Goal: Task Accomplishment & Management: Use online tool/utility

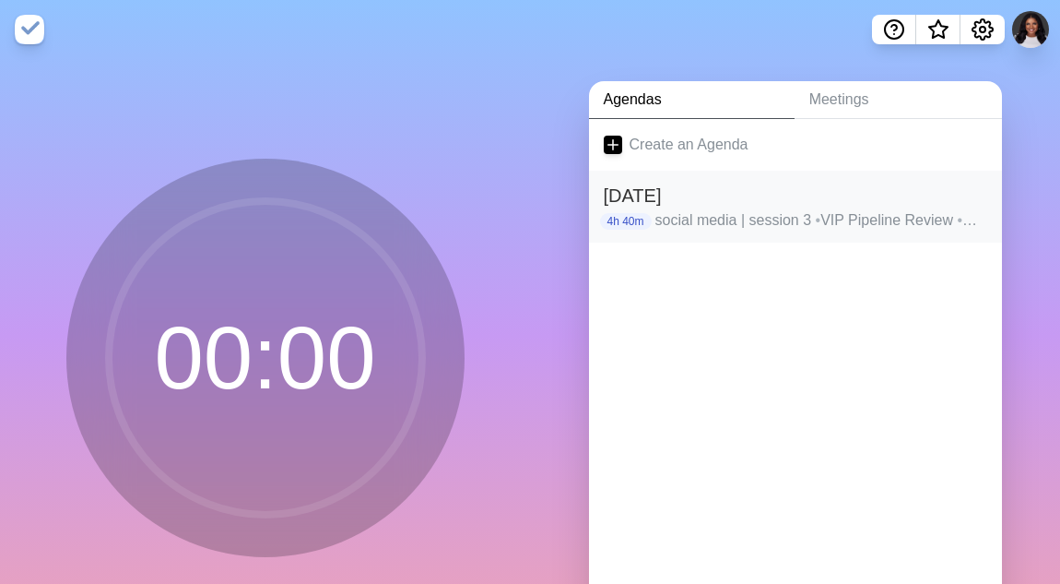
click at [657, 221] on p "social media | session 3 • VIP Pipeline Review • CRM Cleanup • the Memo • Video…" at bounding box center [822, 220] width 332 height 22
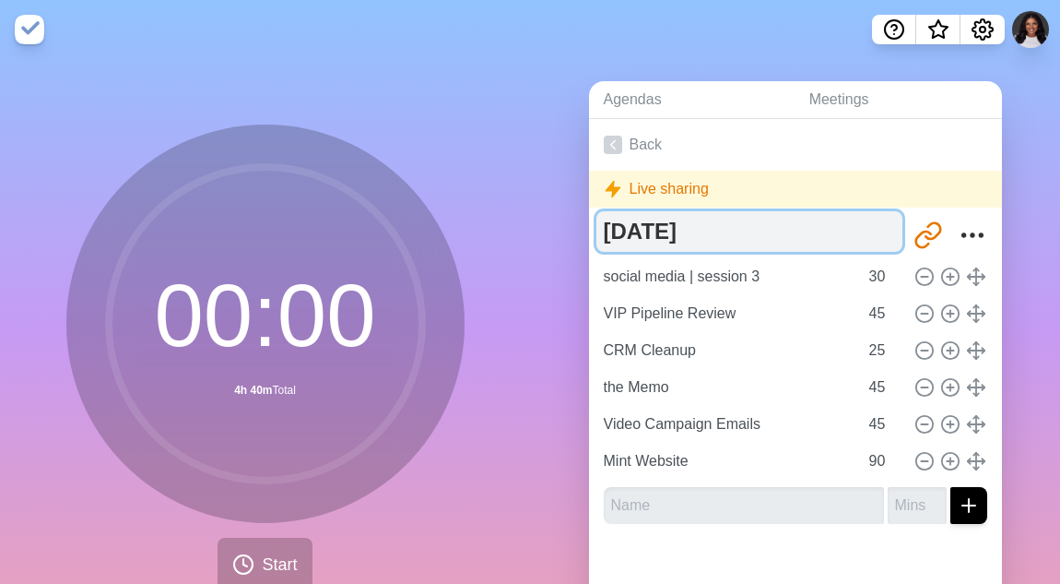
click at [629, 235] on textarea "Monday, August 18th" at bounding box center [750, 231] width 306 height 41
click at [634, 231] on textarea "Monday, August 18th" at bounding box center [750, 231] width 306 height 41
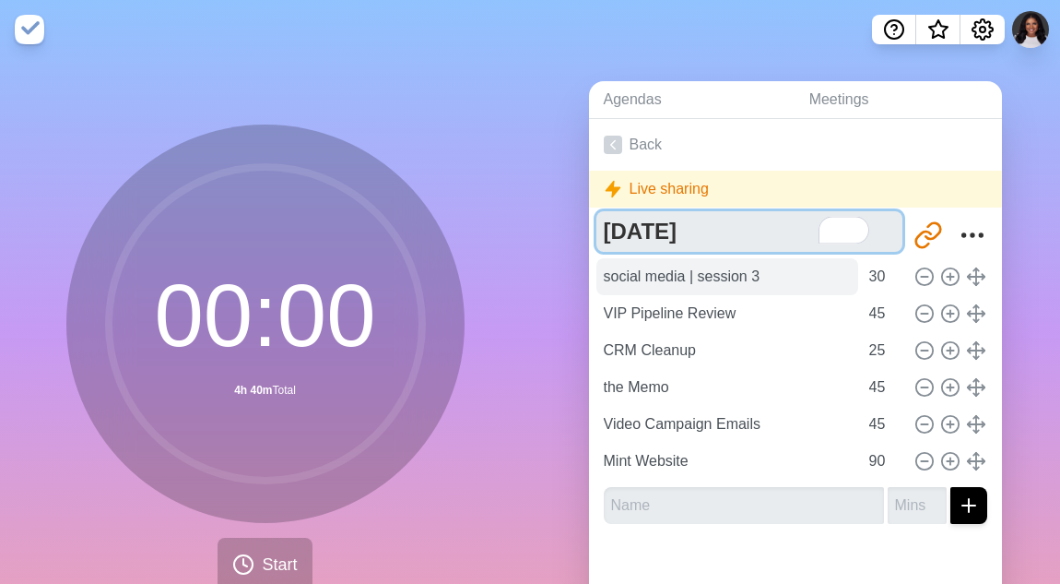
type textarea "[DATE]"
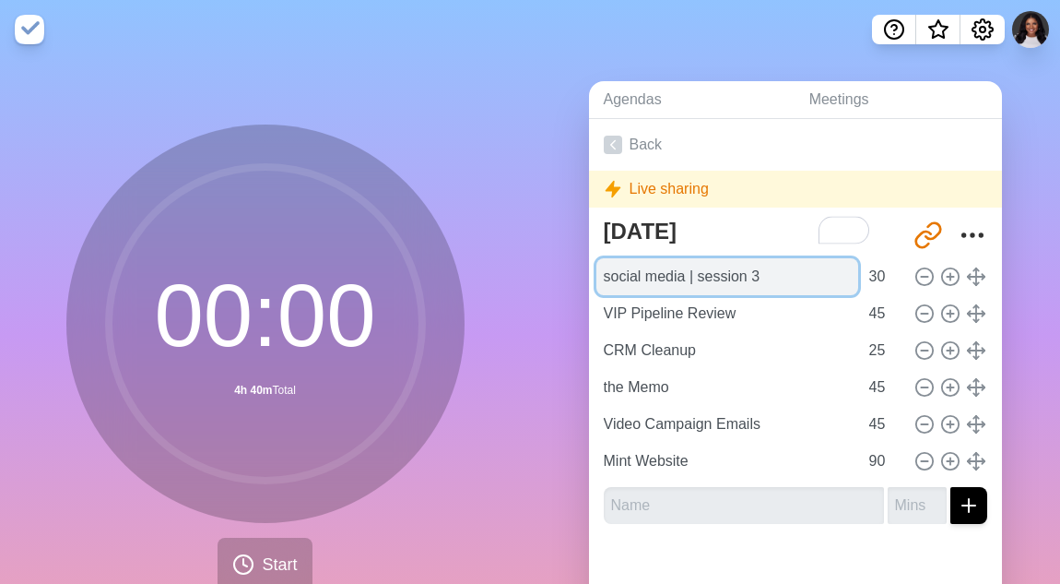
click at [699, 278] on input "social media | session 3" at bounding box center [728, 276] width 262 height 37
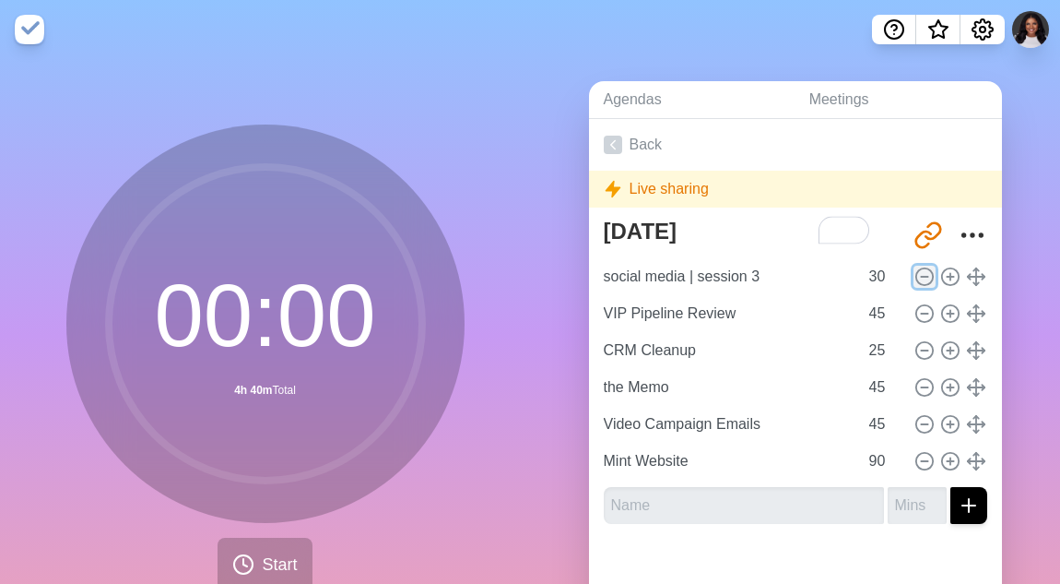
click at [915, 272] on icon at bounding box center [925, 276] width 20 height 20
type input "VIP Pipeline Review"
type input "45"
type input "CRM Cleanup"
type input "25"
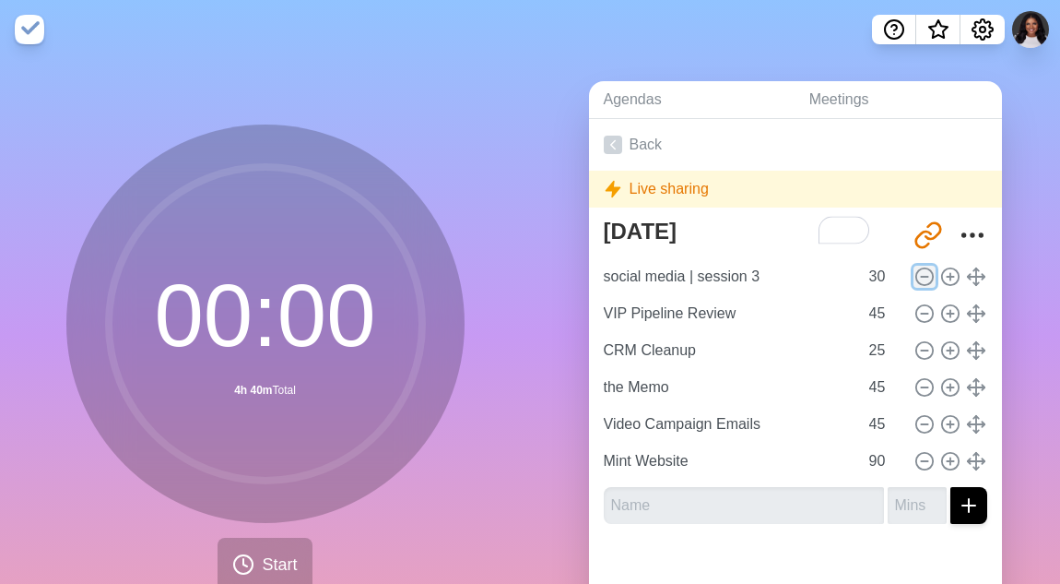
type input "the Memo"
type input "45"
type input "Video Campaign Emails"
type input "Mint Website"
type input "90"
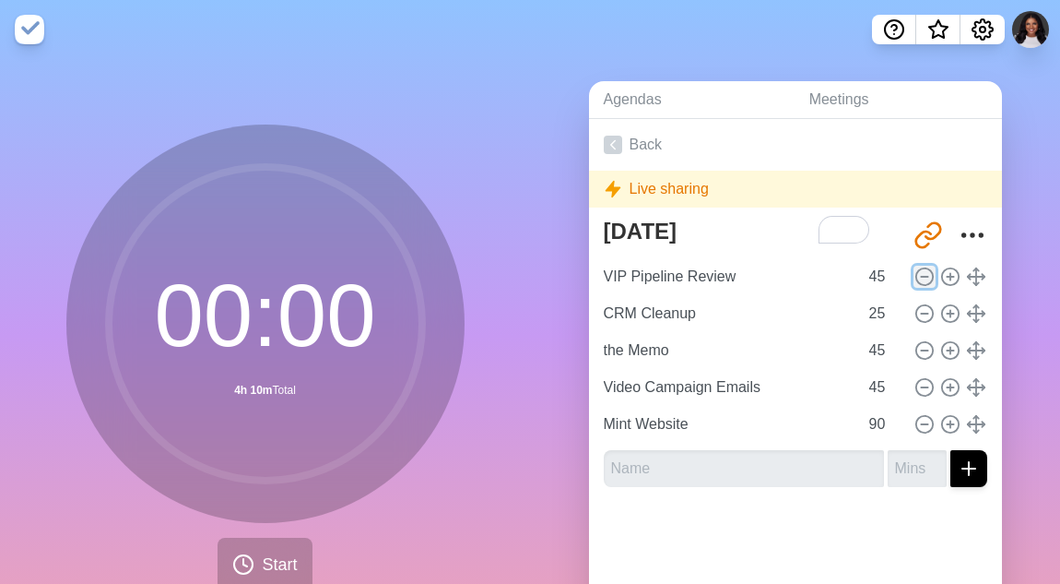
click at [915, 274] on icon at bounding box center [925, 276] width 20 height 20
type input "CRM Cleanup"
type input "25"
type input "the Memo"
type input "45"
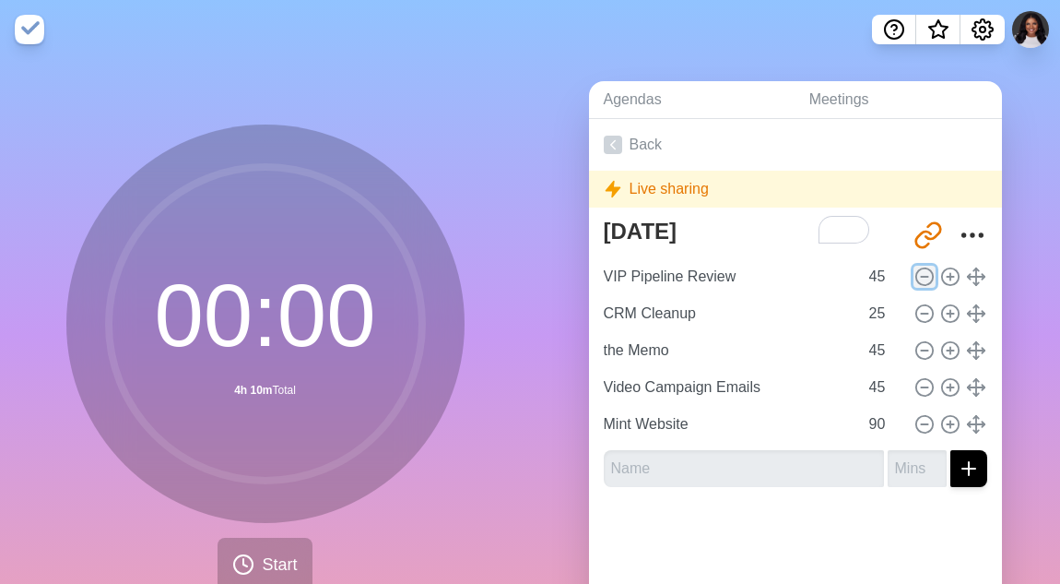
type input "Video Campaign Emails"
type input "Mint Website"
type input "90"
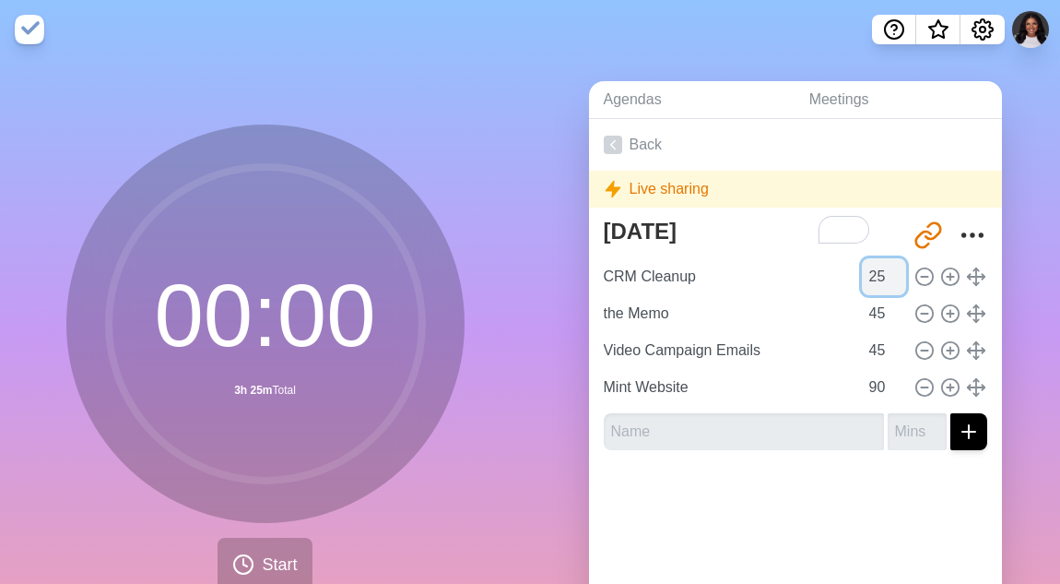
click at [862, 283] on input "25" at bounding box center [884, 276] width 44 height 37
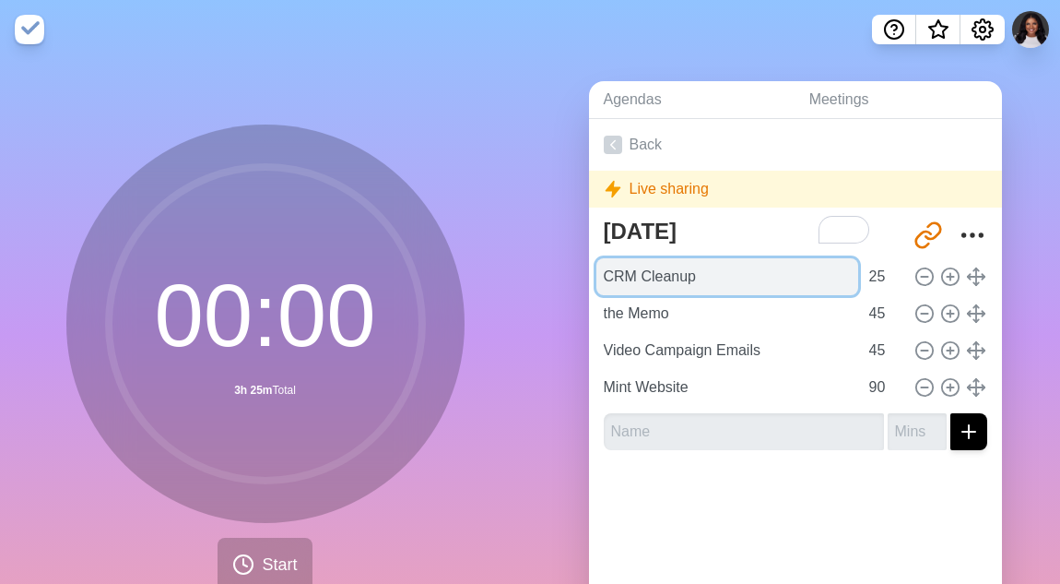
click at [739, 284] on input "CRM Cleanup" at bounding box center [728, 276] width 262 height 37
click at [739, 283] on input "CRM Cleanup" at bounding box center [728, 276] width 262 height 37
type input "Bonzo Cleanup"
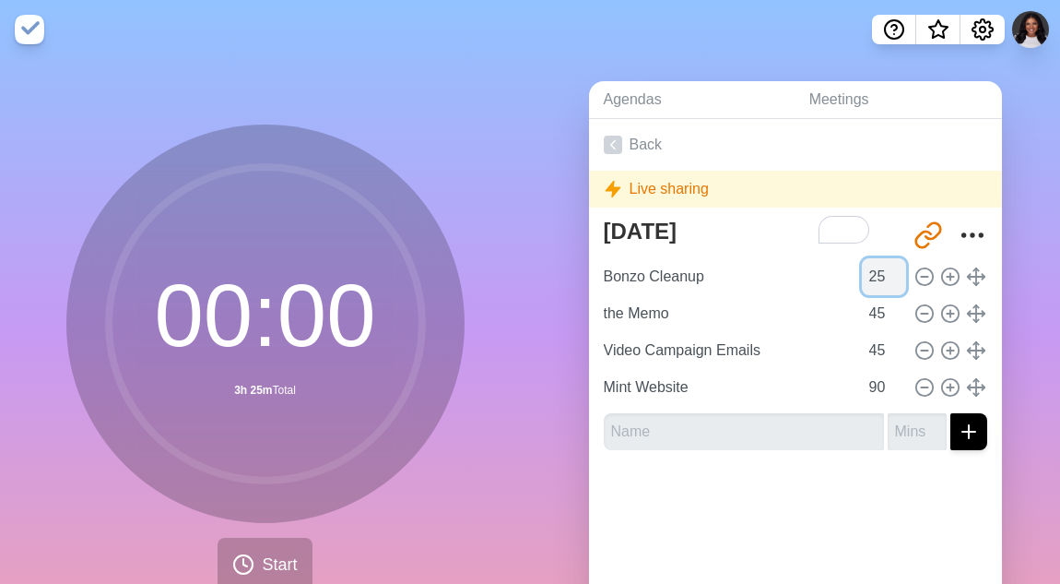
click at [862, 278] on input "25" at bounding box center [884, 276] width 44 height 37
type input "15"
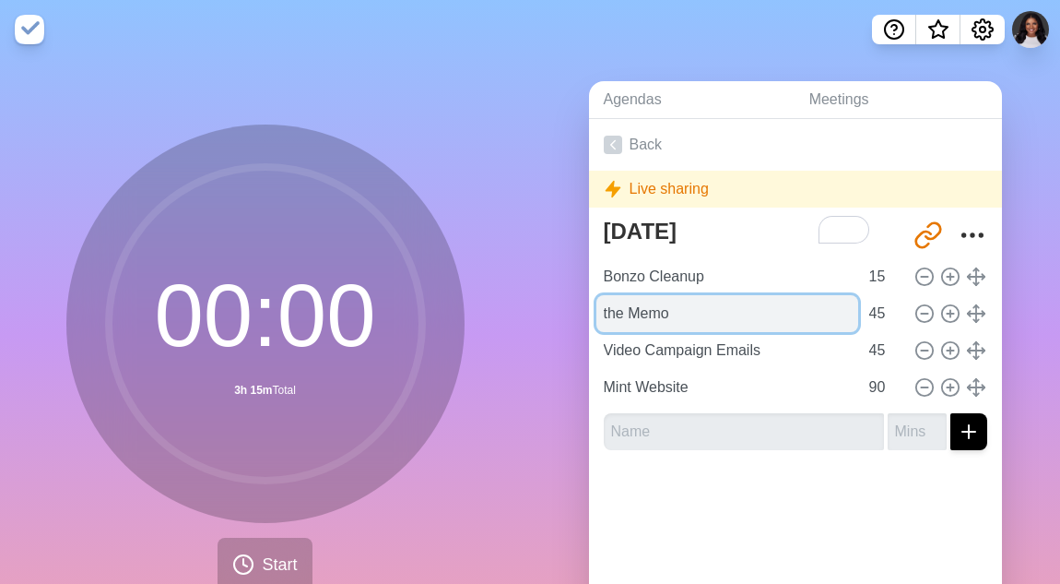
click at [716, 305] on input "the Memo" at bounding box center [728, 313] width 262 height 37
type input "Review Emails"
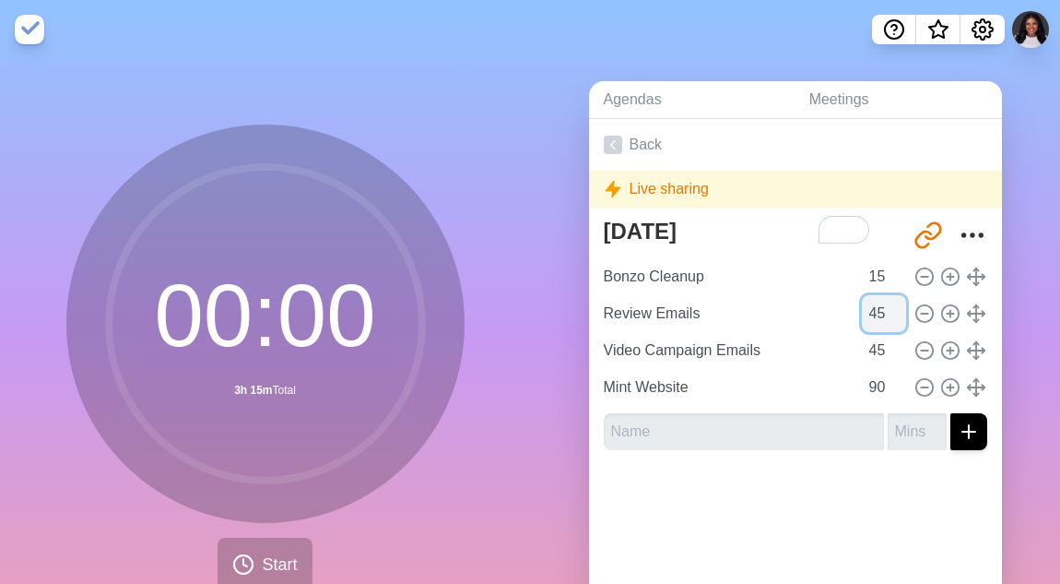
click at [862, 311] on input "45" at bounding box center [884, 313] width 44 height 37
type input "15"
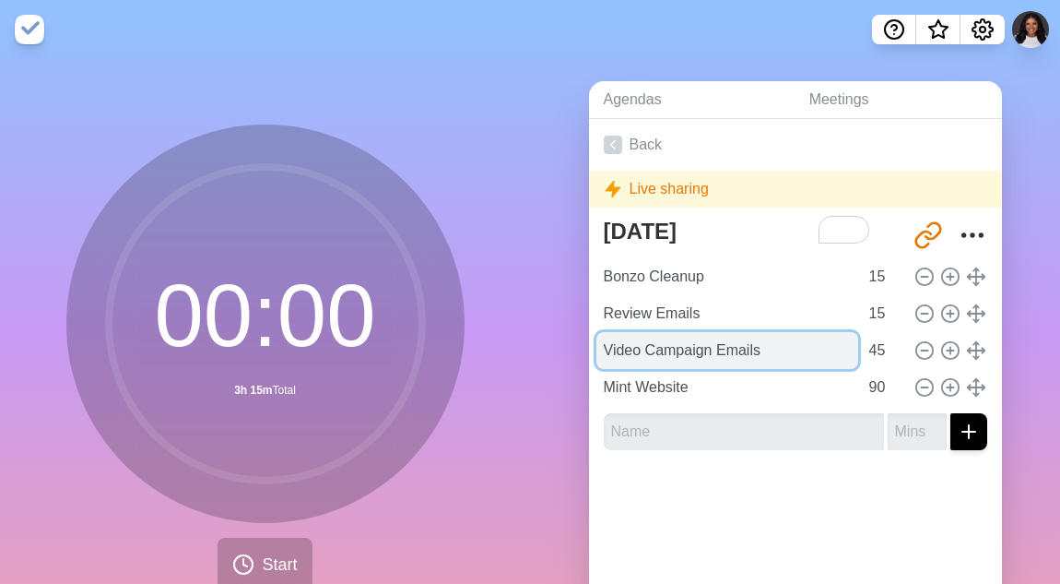
click at [721, 355] on input "Video Campaign Emails" at bounding box center [728, 350] width 262 height 37
type input "Canva Presentation"
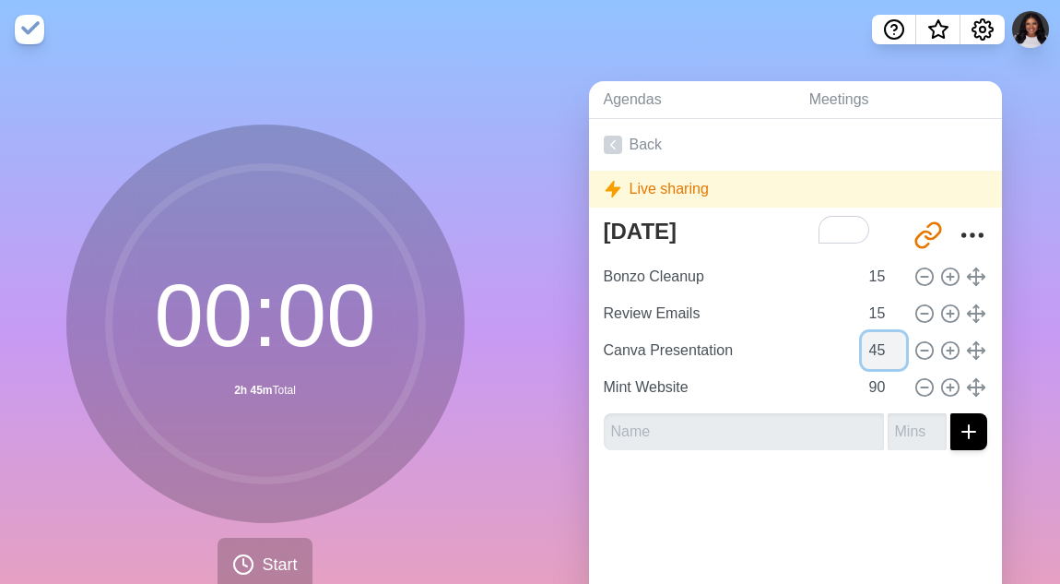
click at [862, 353] on input "45" at bounding box center [884, 350] width 44 height 37
type input "2"
type input "15"
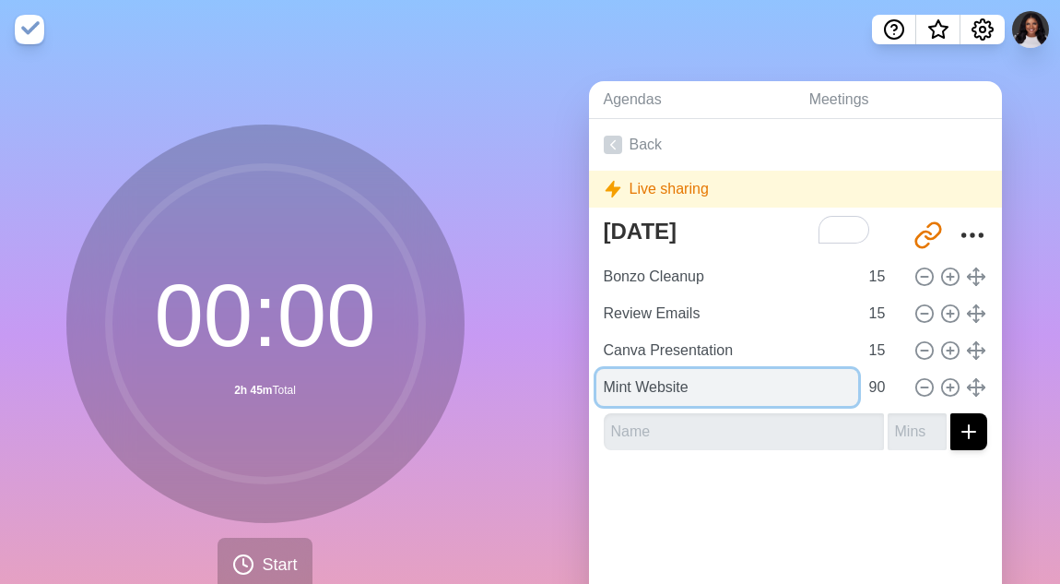
click at [691, 384] on input "Mint Website" at bounding box center [728, 387] width 262 height 37
click at [690, 384] on input "Mint Website" at bounding box center [728, 387] width 262 height 37
type input "Pizza"
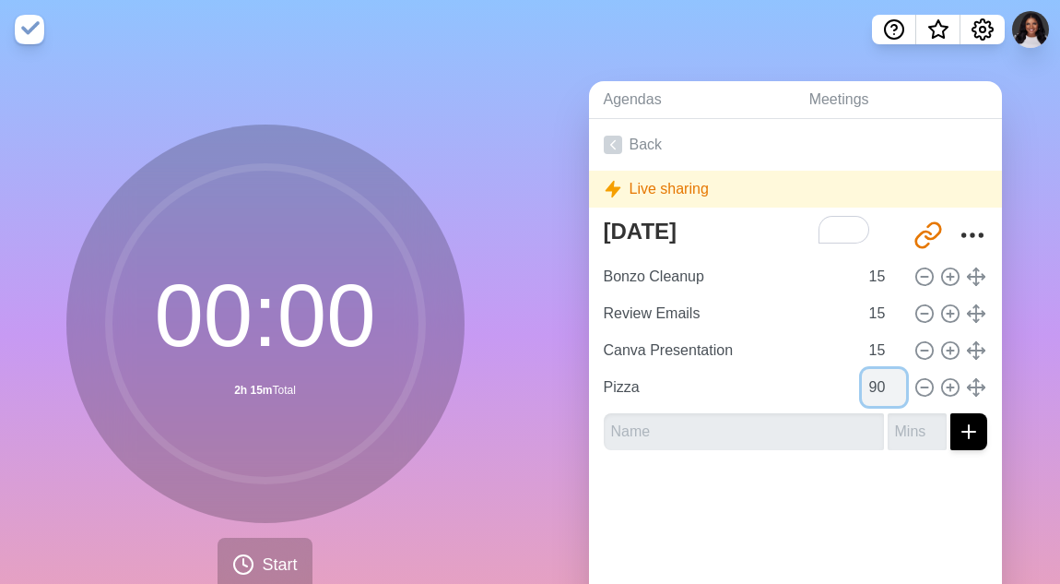
click at [862, 383] on input "90" at bounding box center [884, 387] width 44 height 37
type input "15"
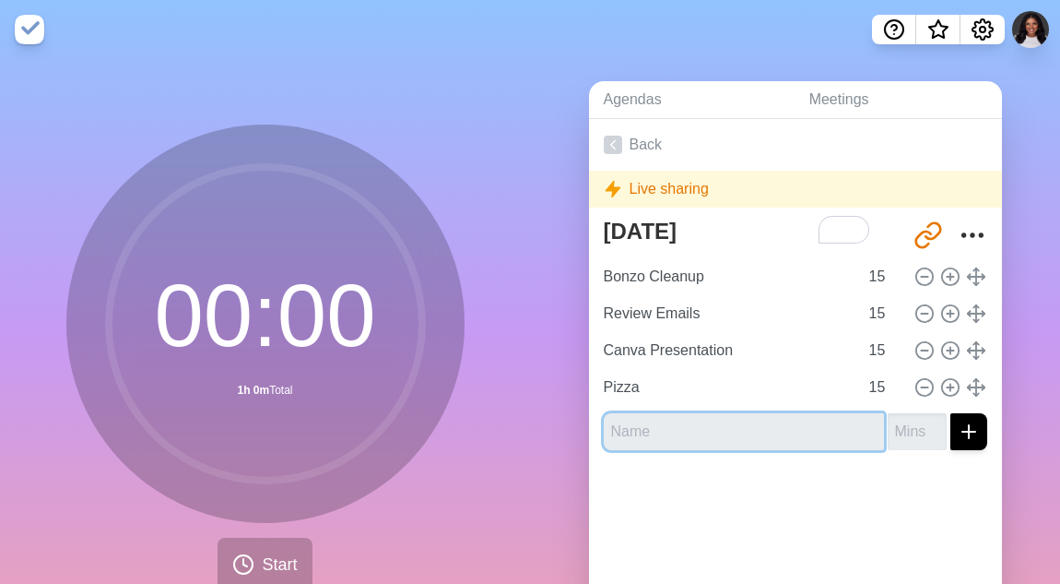
click at [778, 447] on div "Tuesday, August 20th http://timeblocks.co/Q0v7rTo2TekHu0R0zUeN Bonzo Cleanup 15…" at bounding box center [795, 338] width 413 height 254
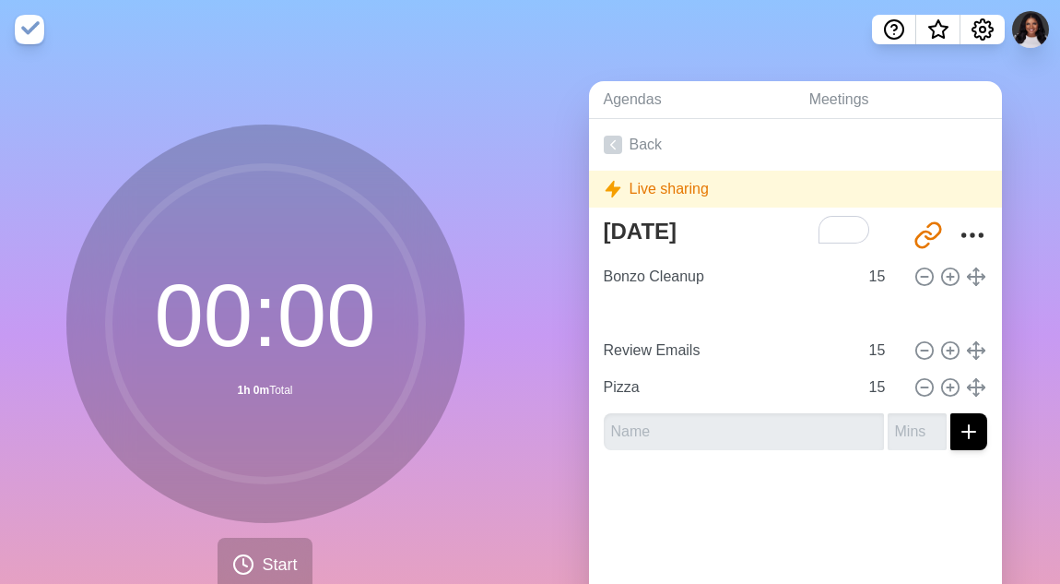
type input "Canva Presentation"
type input "Review Emails"
type input "Pizza"
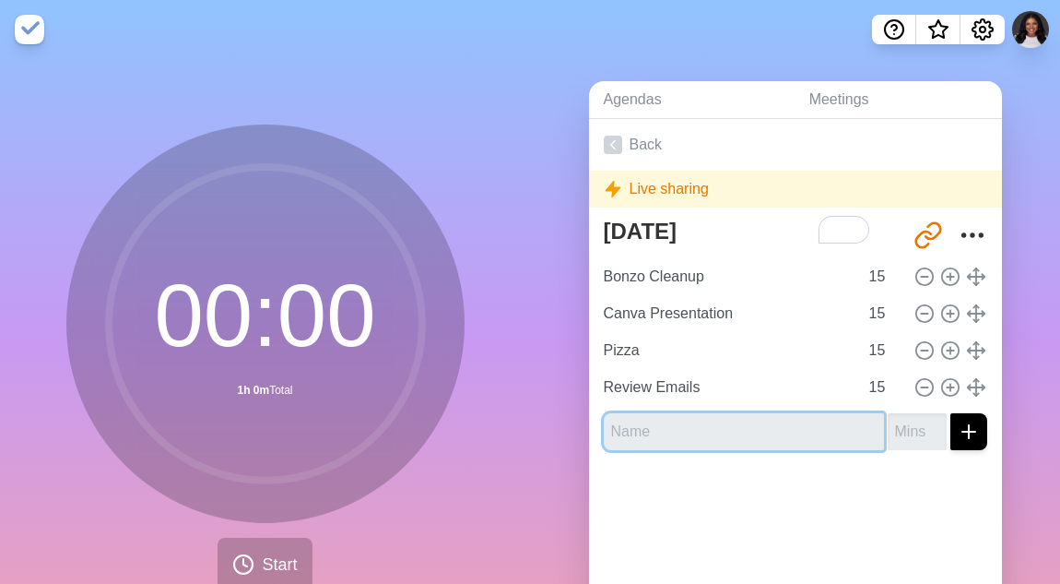
click at [781, 433] on input "text" at bounding box center [744, 431] width 280 height 37
type input "Calls"
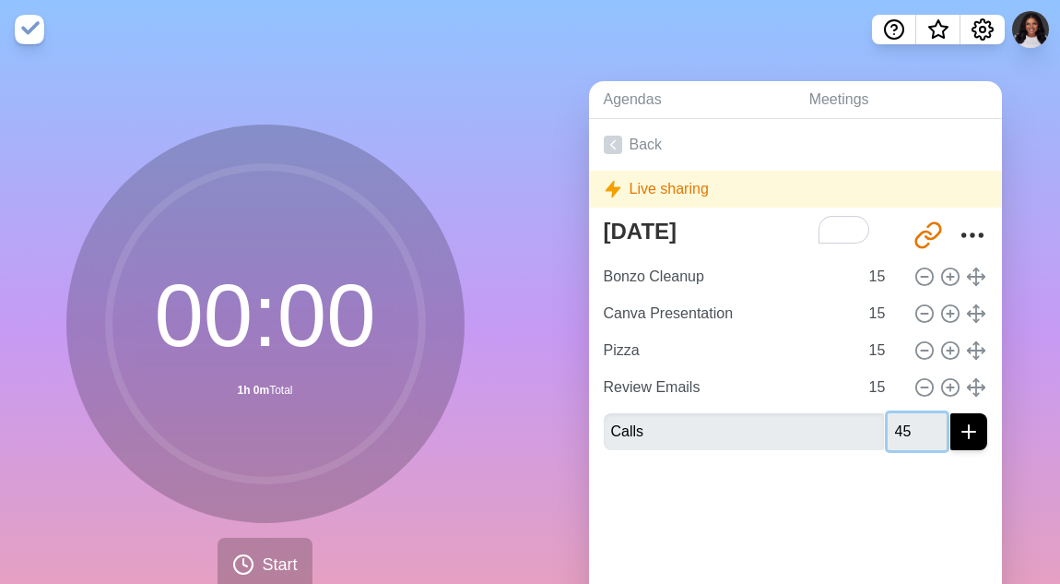
type input "45"
click at [958, 432] on icon "submit" at bounding box center [969, 431] width 22 height 22
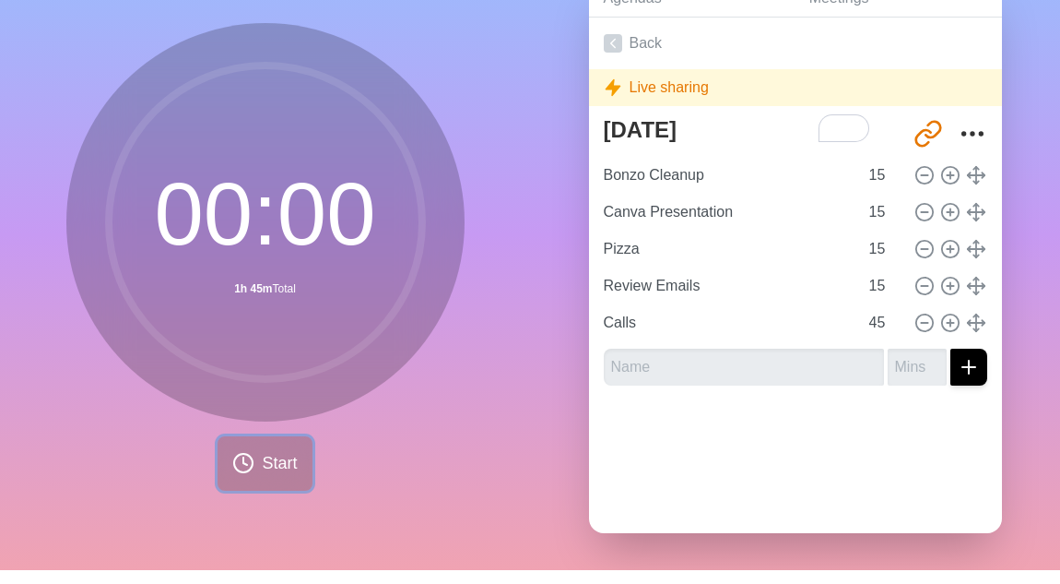
click at [247, 455] on button "Start" at bounding box center [265, 463] width 94 height 54
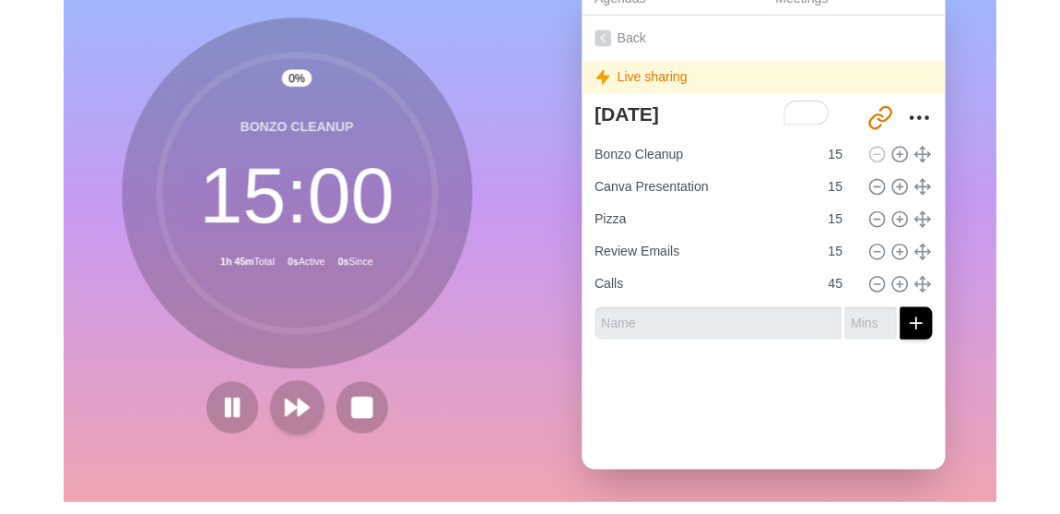
scroll to position [99, 0]
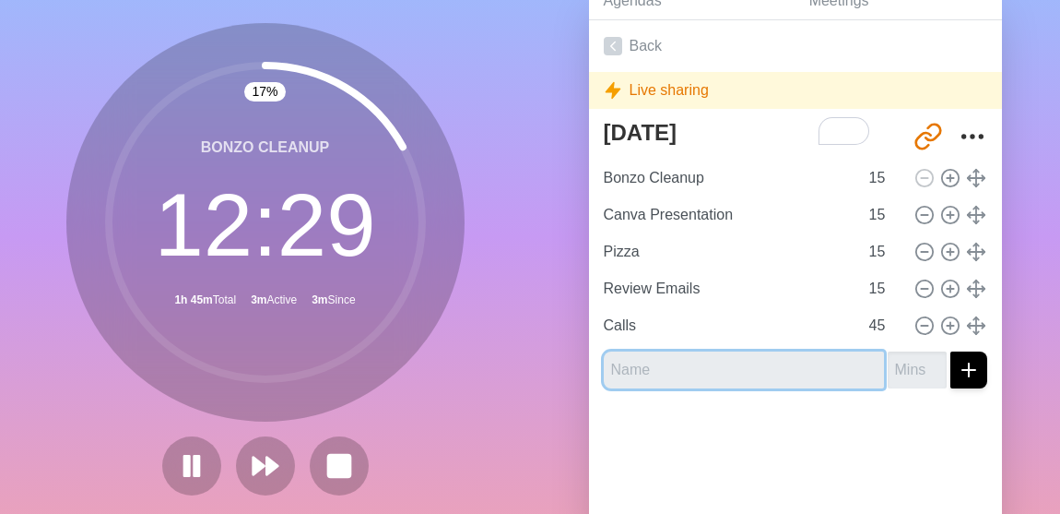
click at [675, 368] on input "text" at bounding box center [744, 369] width 280 height 37
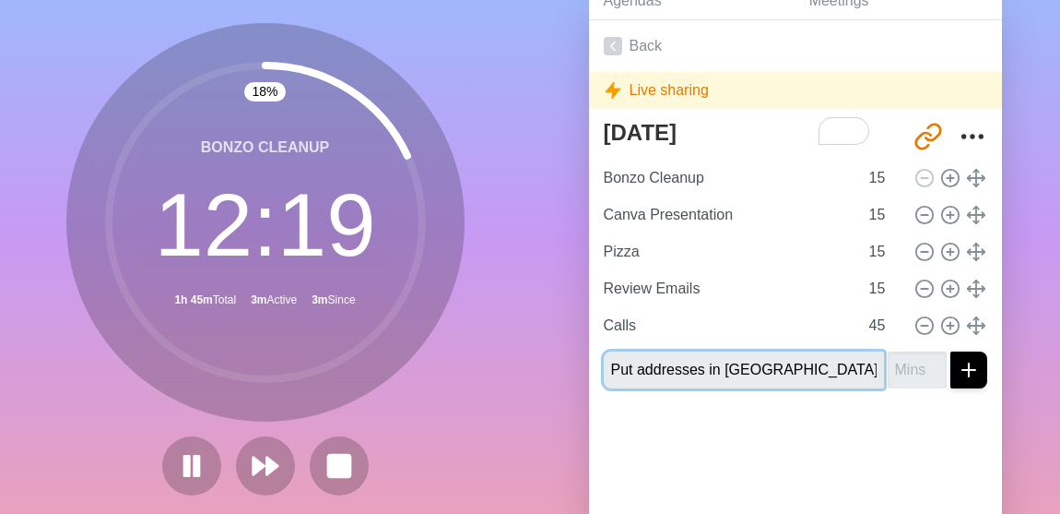
type input "Put addresses in [GEOGRAPHIC_DATA] invite"
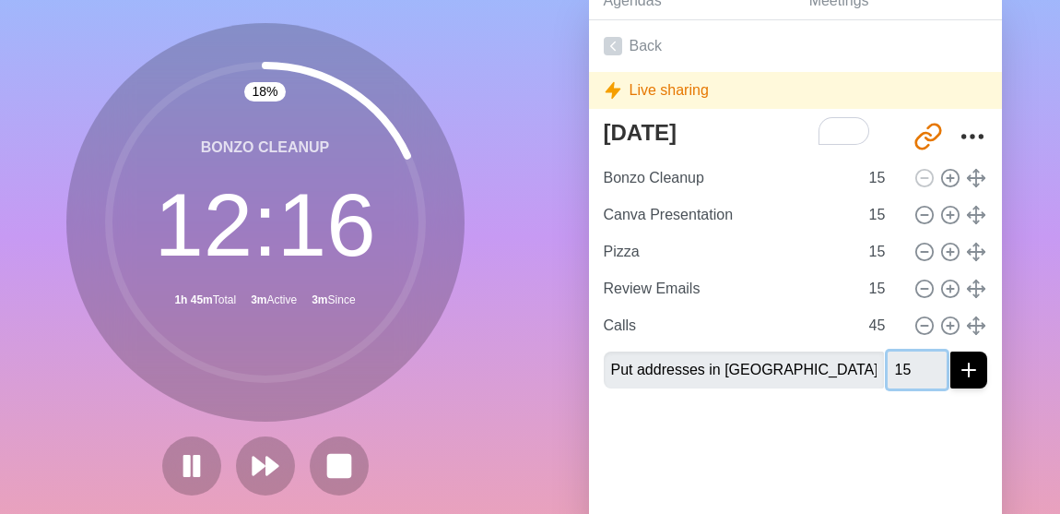
type input "15"
click at [951, 351] on button "submit" at bounding box center [969, 369] width 37 height 37
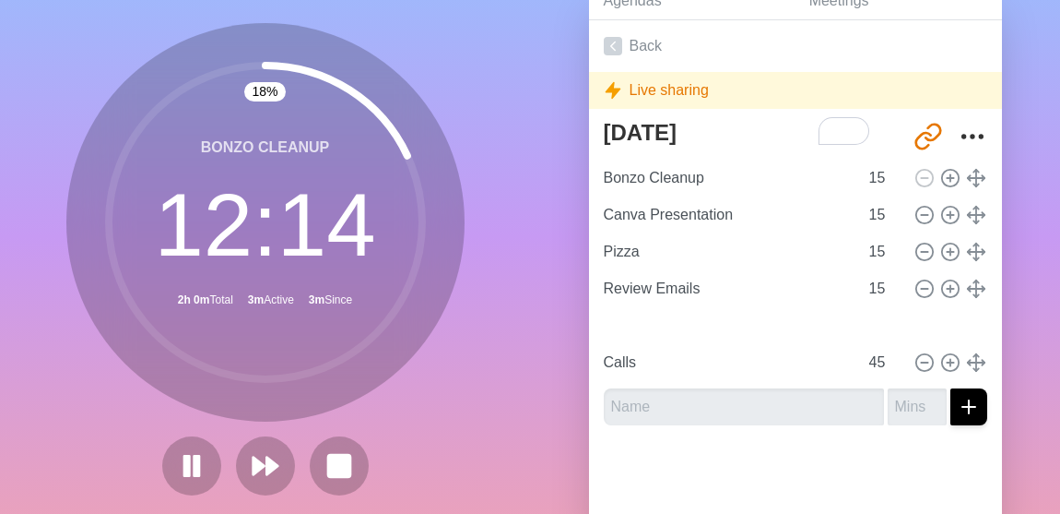
type input "Put addresses in [GEOGRAPHIC_DATA] invite"
type input "15"
type input "Calls"
type input "45"
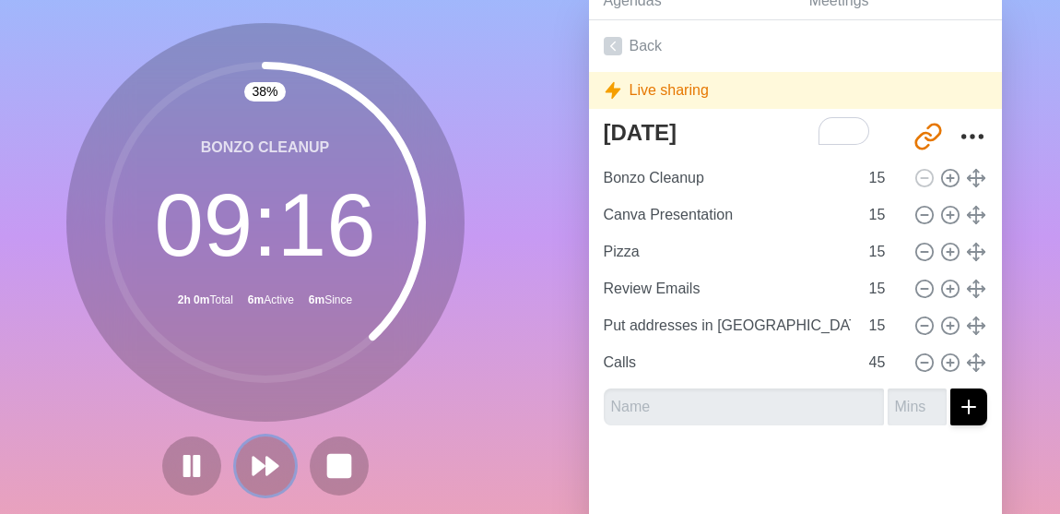
drag, startPoint x: 253, startPoint y: 460, endPoint x: 250, endPoint y: 449, distance: 11.4
click at [251, 460] on icon at bounding box center [266, 466] width 30 height 30
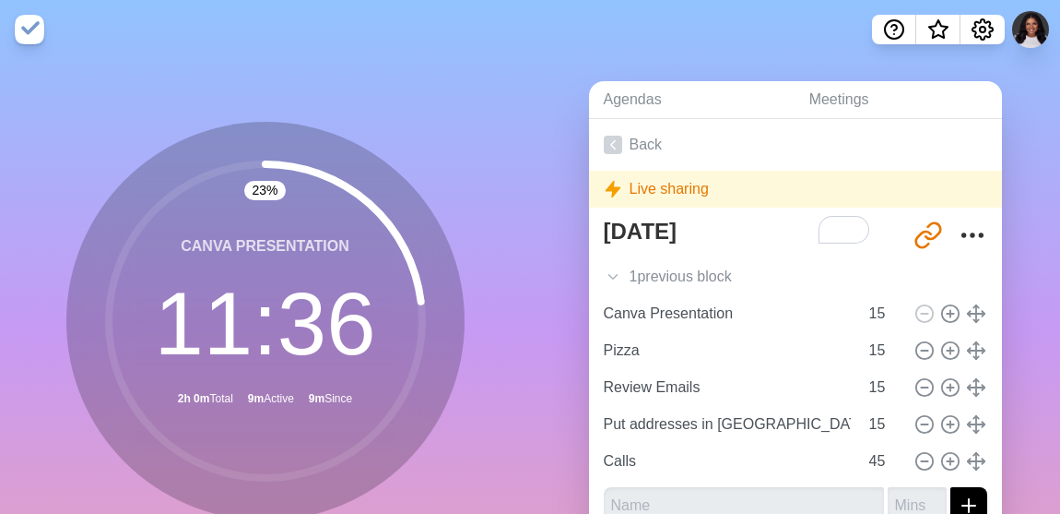
scroll to position [92, 0]
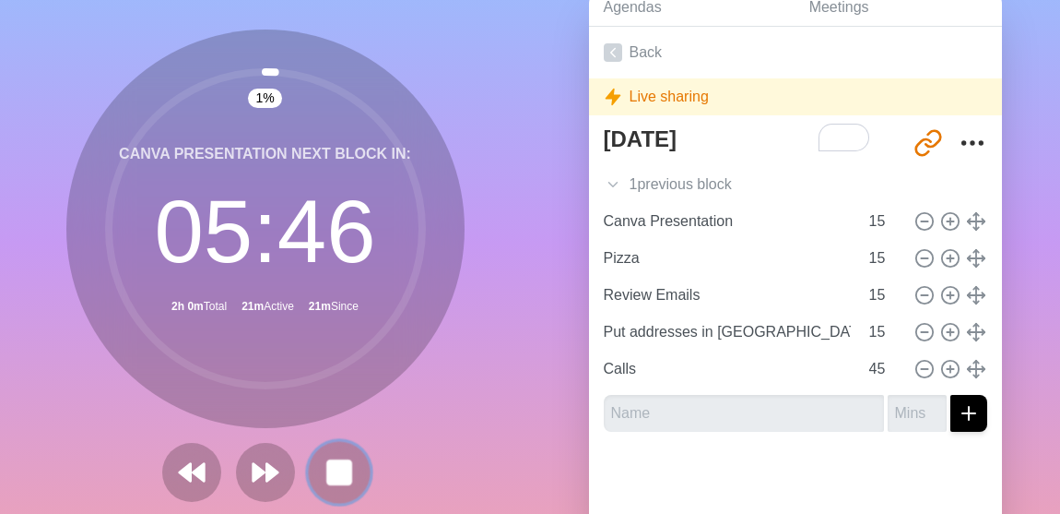
click at [328, 468] on rect at bounding box center [338, 471] width 23 height 23
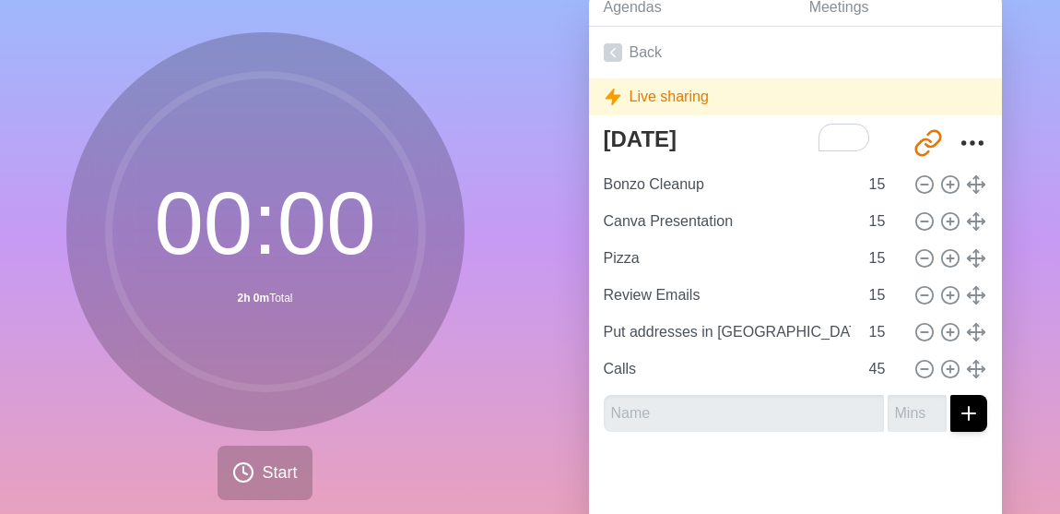
scroll to position [94, 0]
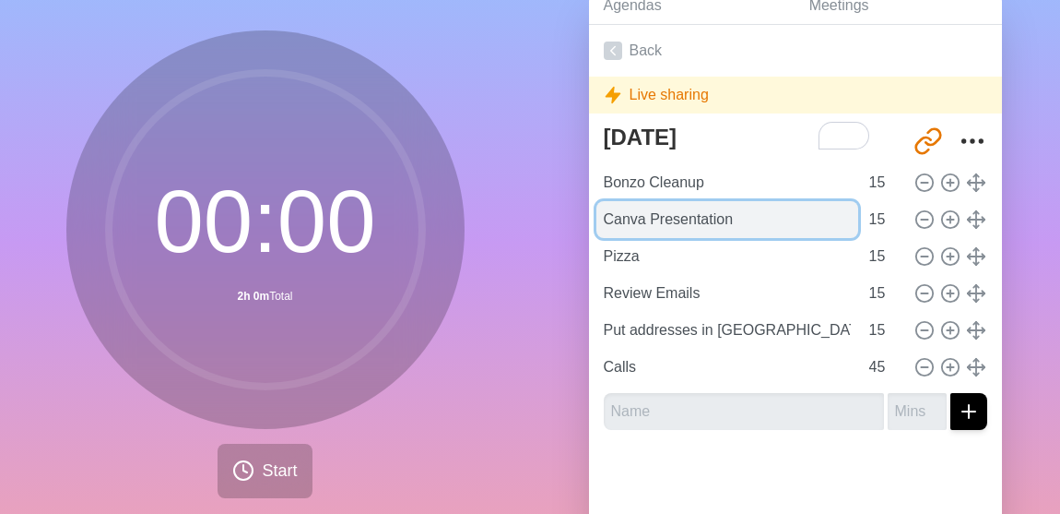
click at [674, 211] on input "Canva Presentation" at bounding box center [728, 219] width 262 height 37
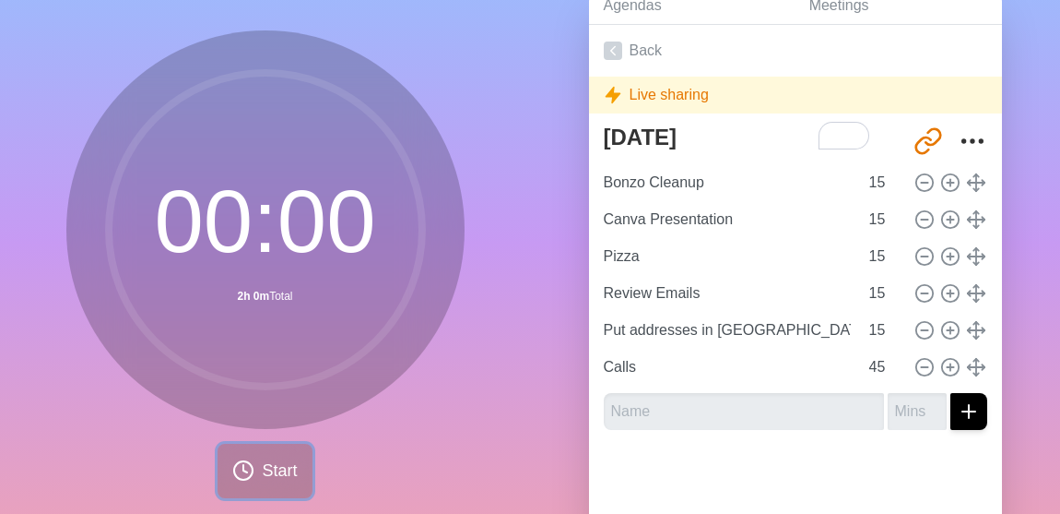
click at [246, 471] on icon at bounding box center [243, 470] width 22 height 22
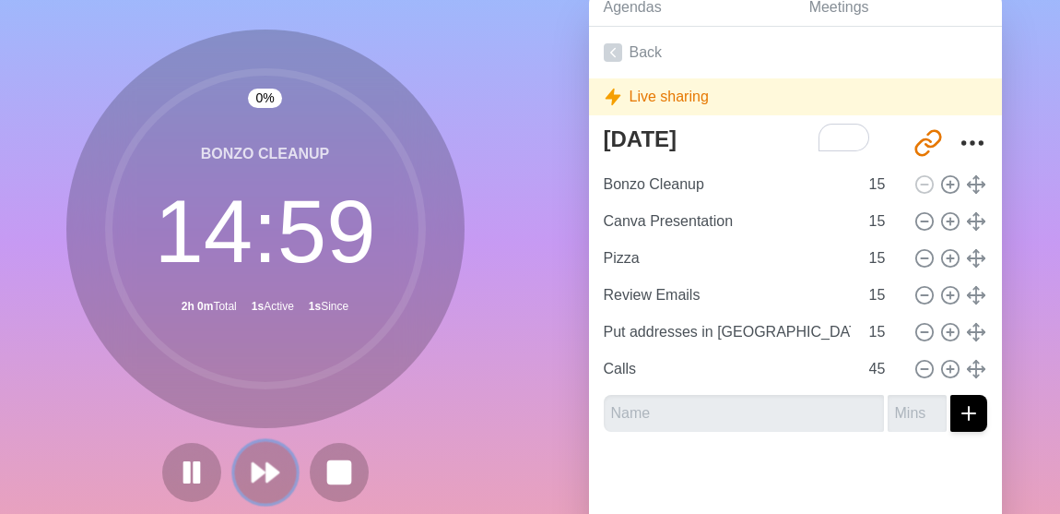
click at [257, 474] on icon at bounding box center [265, 471] width 31 height 31
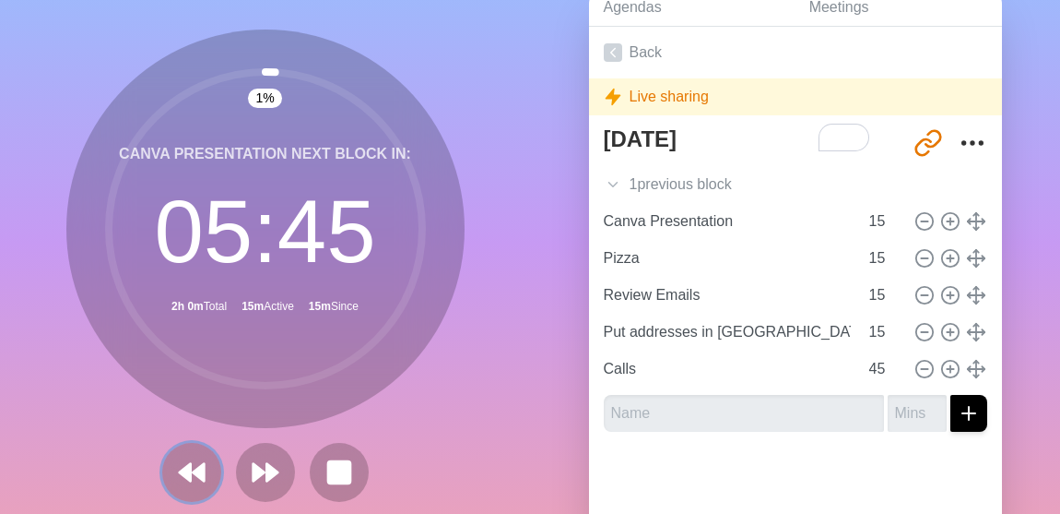
drag, startPoint x: 183, startPoint y: 458, endPoint x: 190, endPoint y: 450, distance: 10.5
click at [181, 459] on icon at bounding box center [192, 472] width 30 height 30
drag, startPoint x: 184, startPoint y: 478, endPoint x: 180, endPoint y: 397, distance: 80.4
click at [183, 478] on polygon at bounding box center [184, 473] width 11 height 18
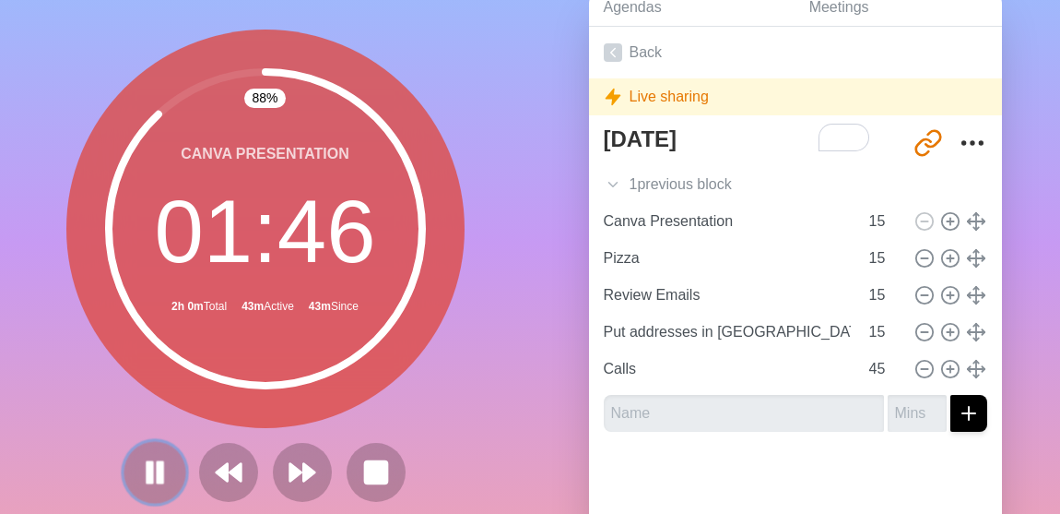
click at [157, 470] on rect at bounding box center [160, 472] width 6 height 20
click at [915, 297] on icon at bounding box center [925, 295] width 20 height 20
type input "Put addresses in [GEOGRAPHIC_DATA] invite"
type input "Calls"
type input "45"
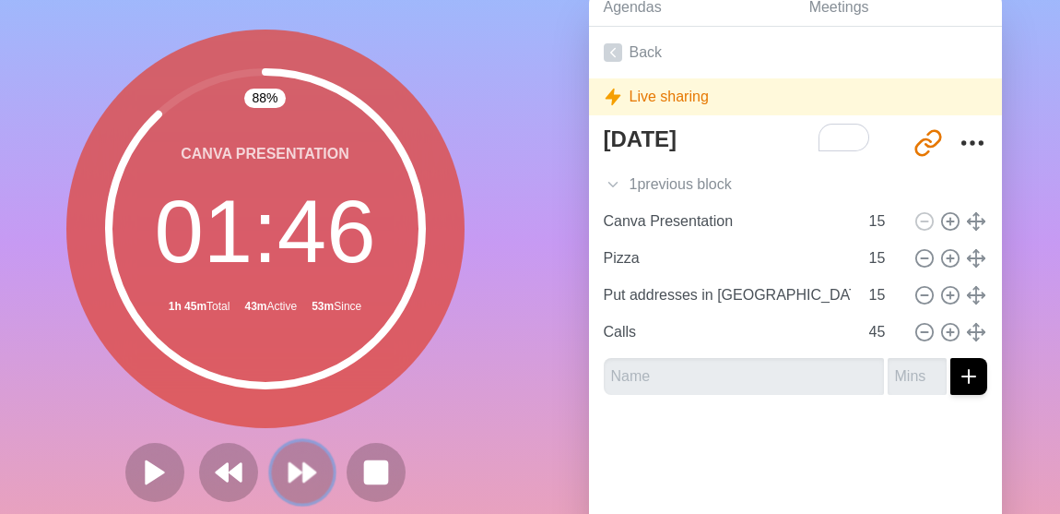
click at [306, 454] on button at bounding box center [302, 472] width 62 height 62
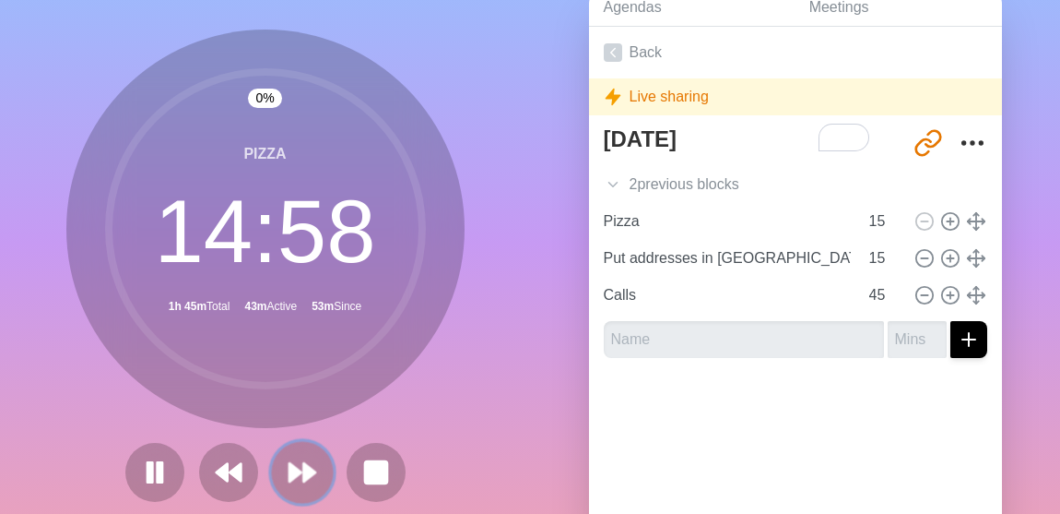
click at [297, 460] on icon at bounding box center [302, 471] width 31 height 31
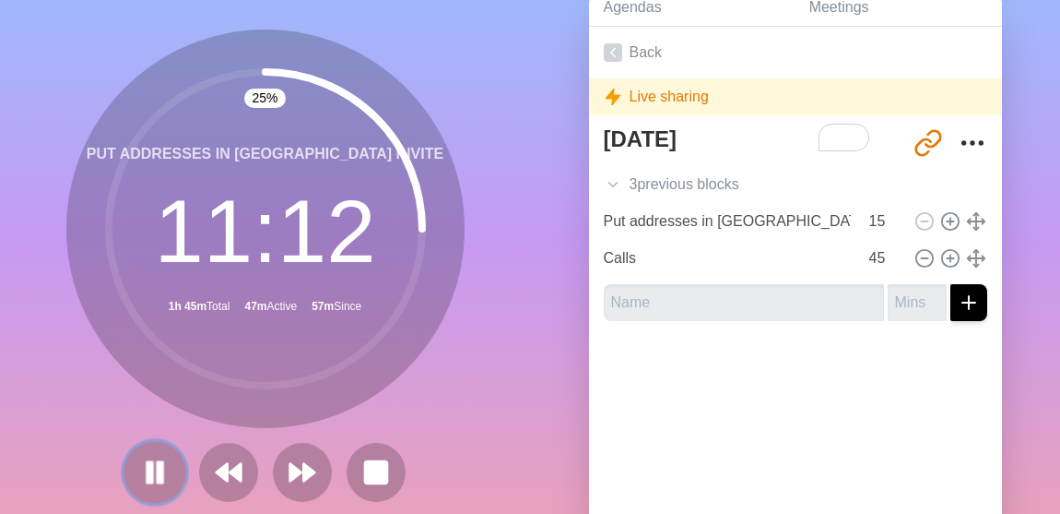
click at [147, 475] on rect at bounding box center [150, 472] width 6 height 20
